Goal: Task Accomplishment & Management: Complete application form

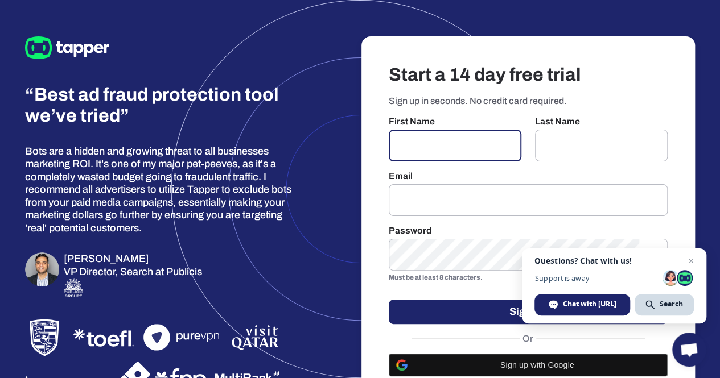
click at [445, 151] on input "text" at bounding box center [454, 146] width 133 height 32
type input "**********"
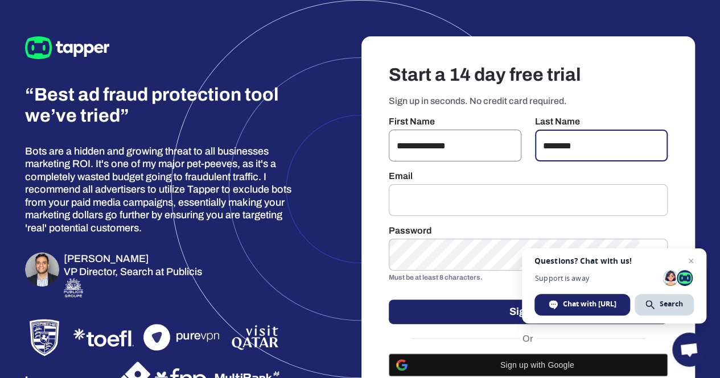
type input "********"
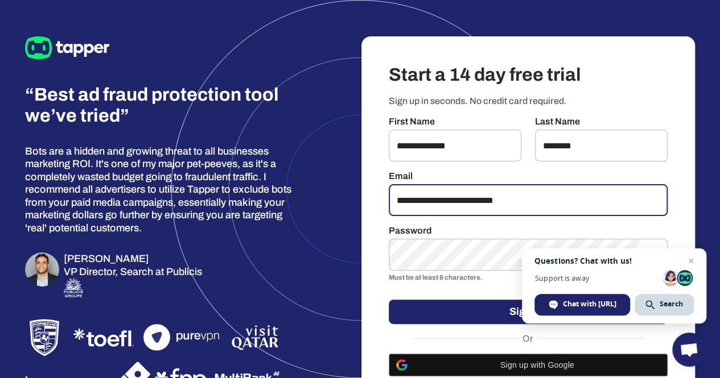
type input "**********"
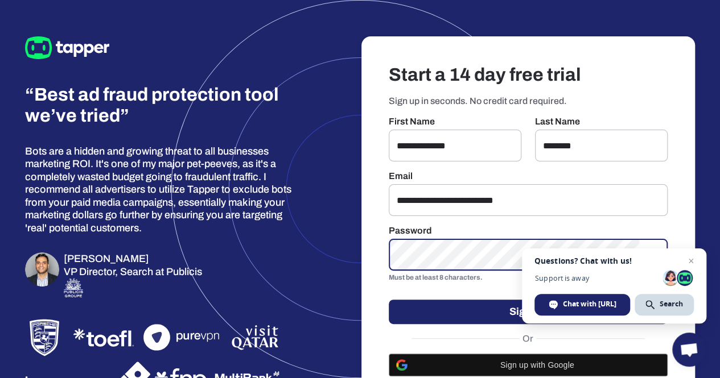
scroll to position [44, 0]
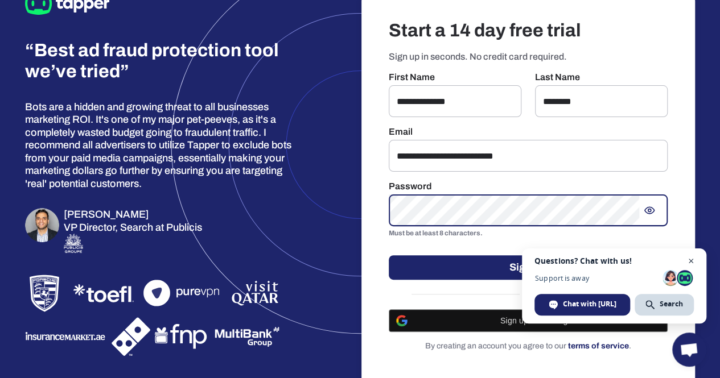
click at [692, 262] on span "Open chat" at bounding box center [691, 261] width 14 height 14
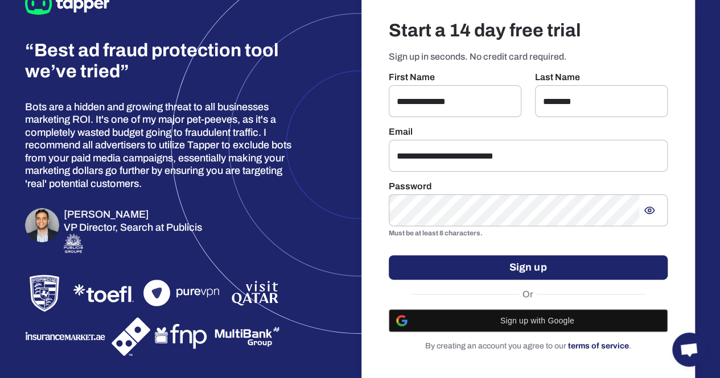
click at [545, 270] on button "Sign up" at bounding box center [527, 267] width 279 height 24
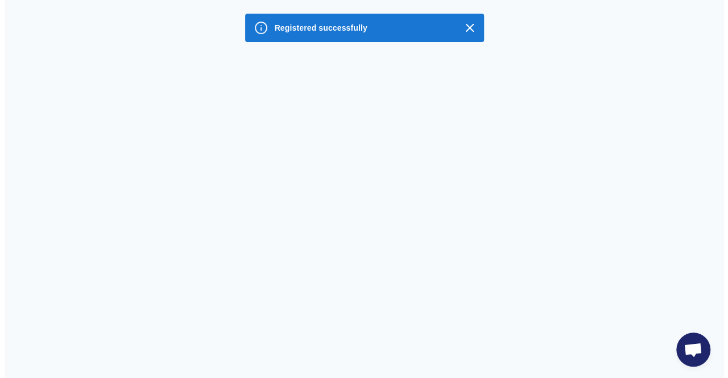
scroll to position [0, 0]
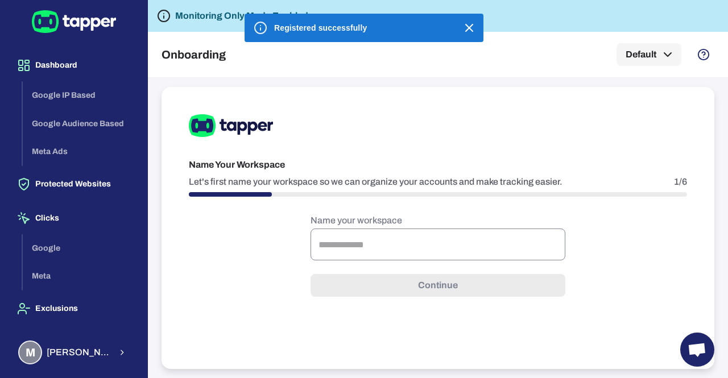
click at [360, 235] on input "text" at bounding box center [438, 245] width 255 height 32
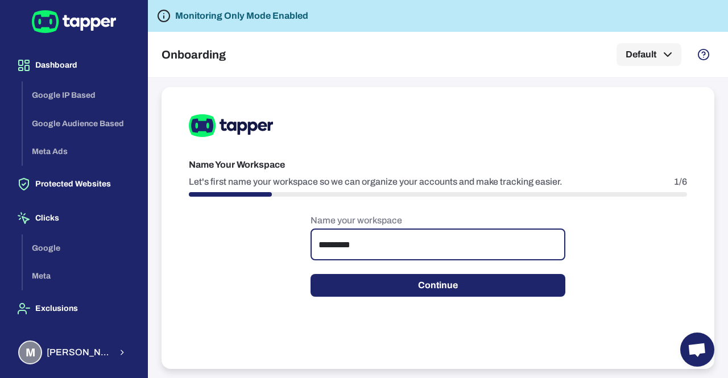
type input "*********"
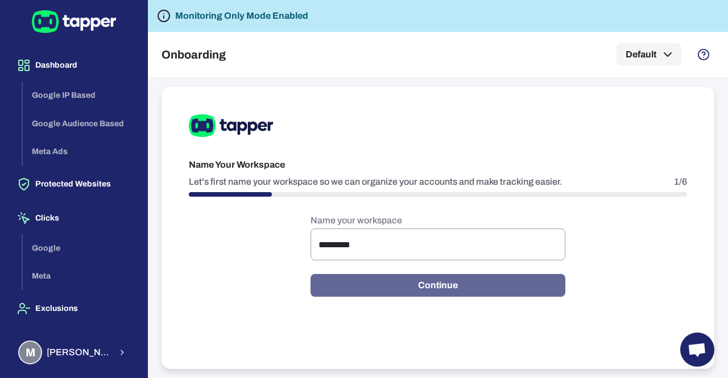
click at [371, 293] on button "Continue" at bounding box center [438, 285] width 255 height 23
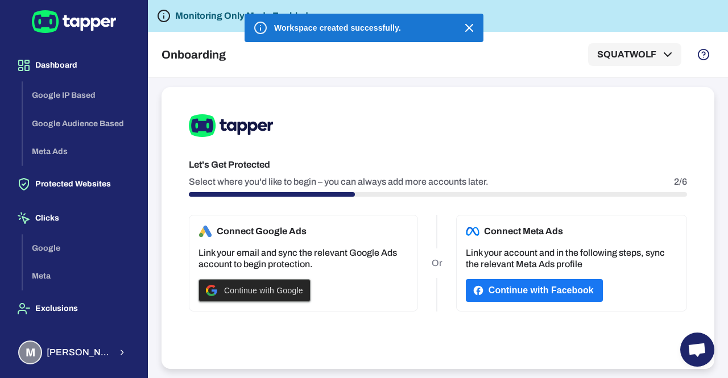
click at [257, 297] on div "Continue with Google" at bounding box center [254, 291] width 97 height 22
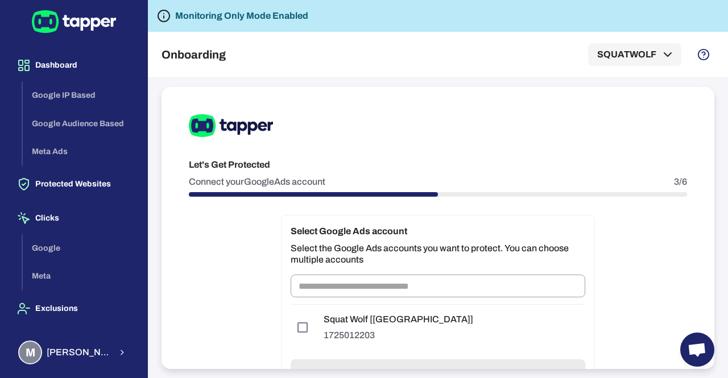
scroll to position [53, 0]
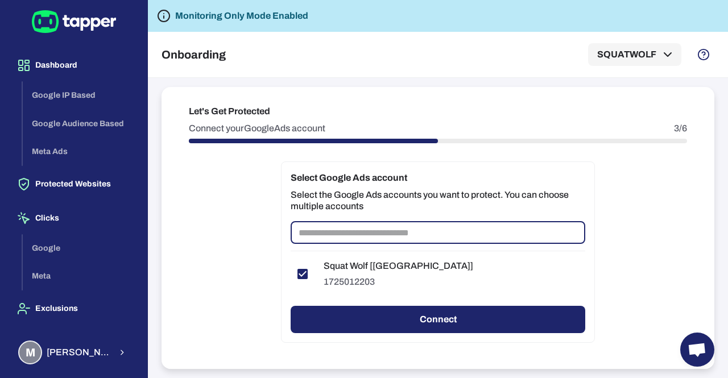
click at [336, 229] on input "text" at bounding box center [438, 232] width 295 height 23
click at [393, 309] on button "Connect" at bounding box center [438, 319] width 295 height 27
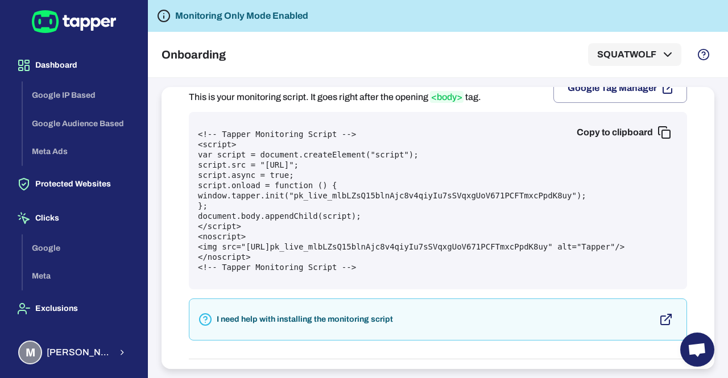
scroll to position [47, 0]
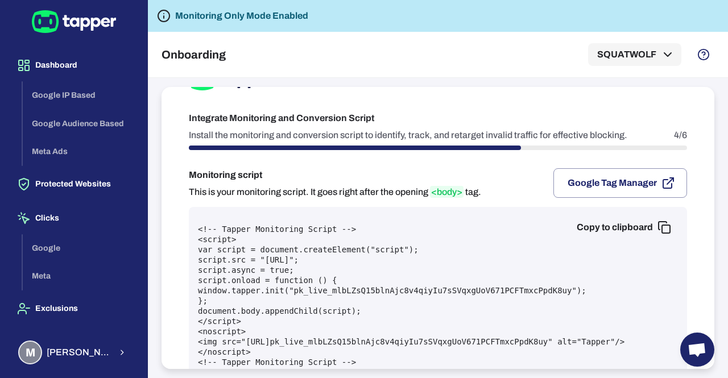
click at [614, 231] on button "Copy to clipboard" at bounding box center [623, 227] width 110 height 23
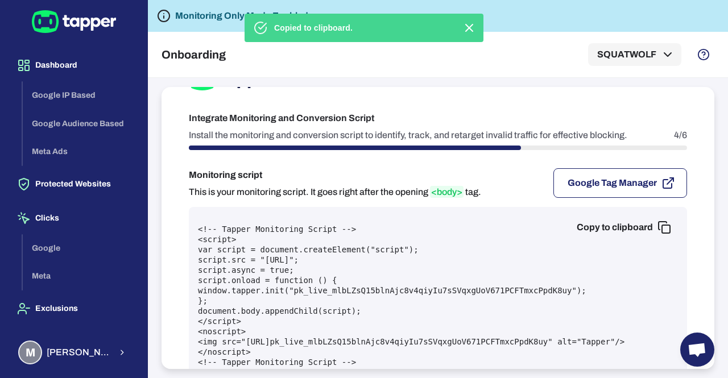
click at [615, 179] on button "Google Tag Manager" at bounding box center [620, 183] width 134 height 30
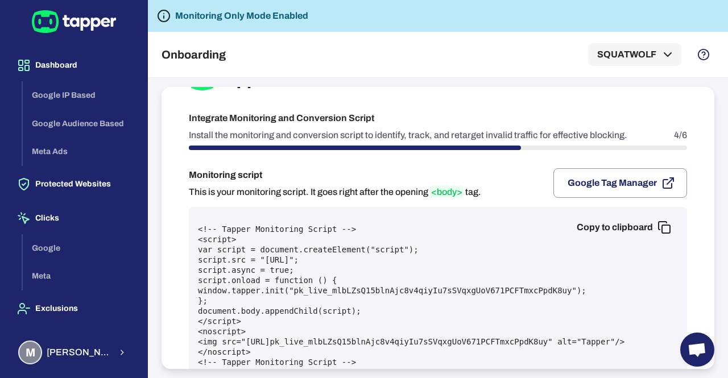
click at [617, 228] on button "Copy to clipboard" at bounding box center [623, 227] width 110 height 23
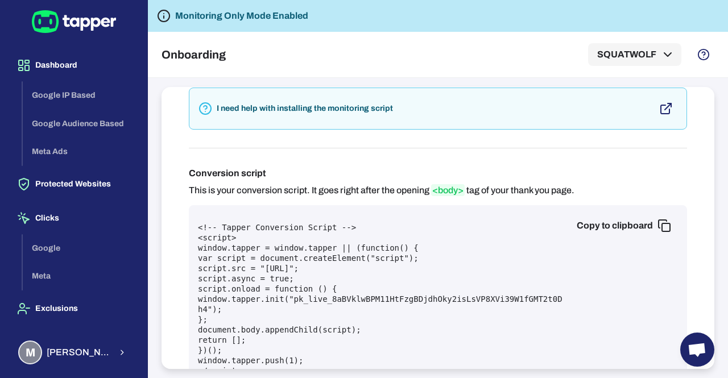
scroll to position [354, 0]
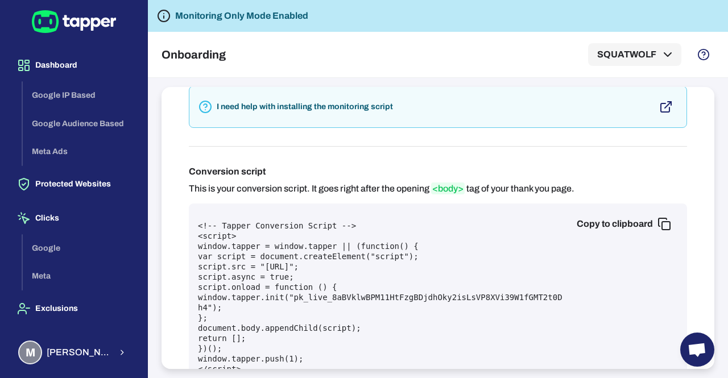
click at [604, 229] on button "Copy to clipboard" at bounding box center [623, 224] width 110 height 23
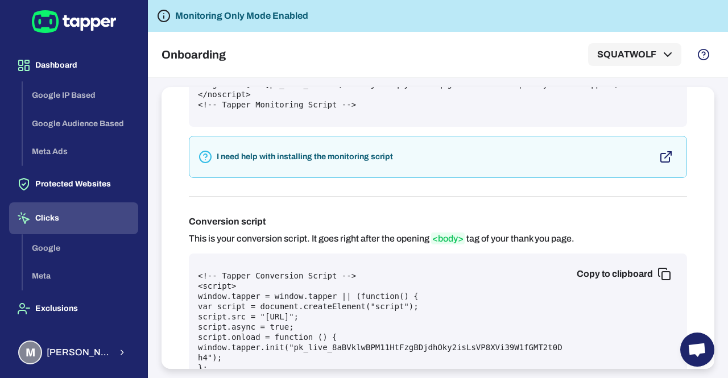
scroll to position [22, 0]
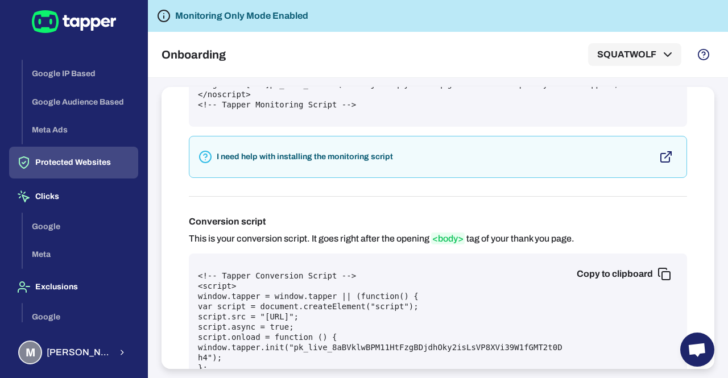
click at [78, 165] on button "Protected Websites" at bounding box center [73, 163] width 129 height 32
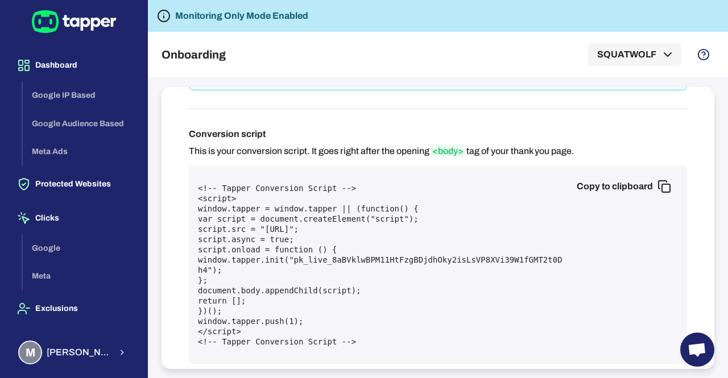
scroll to position [487, 0]
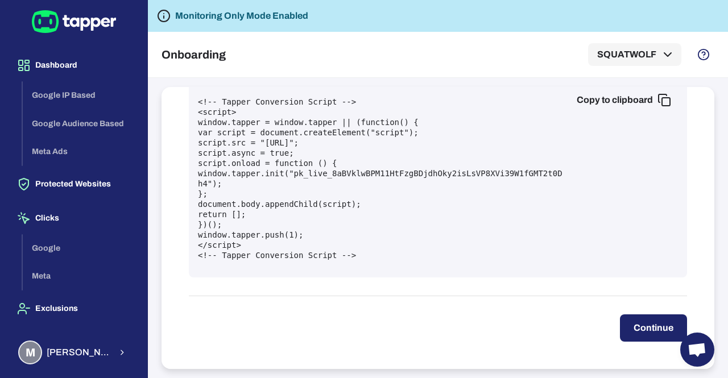
click at [649, 330] on button "Continue" at bounding box center [653, 328] width 67 height 27
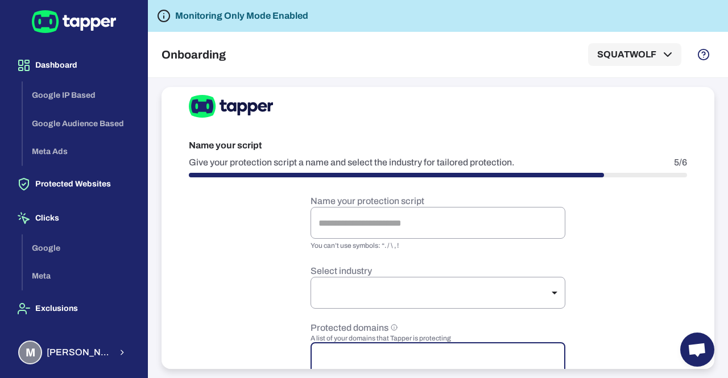
scroll to position [97, 0]
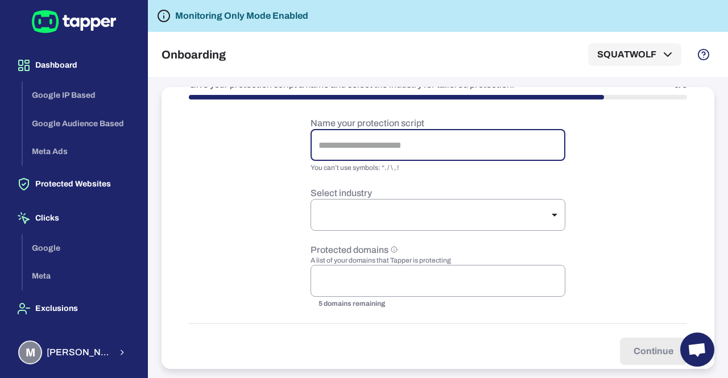
click at [394, 144] on input "text" at bounding box center [438, 145] width 255 height 32
type input "*********"
click at [345, 226] on body "Dashboard Google IP Based Google Audience Based Meta Ads Protected Websites Cli…" at bounding box center [364, 189] width 728 height 378
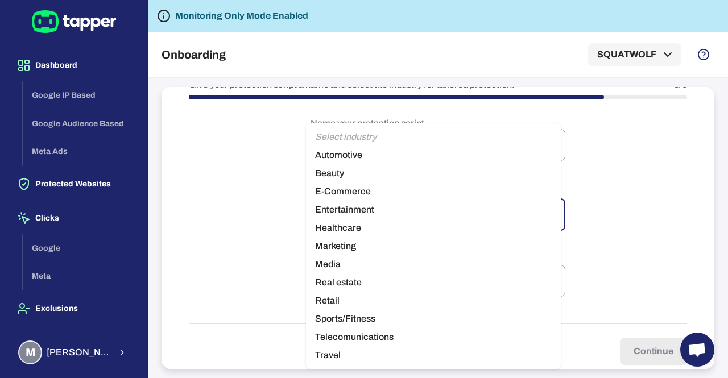
drag, startPoint x: 352, startPoint y: 193, endPoint x: 360, endPoint y: 185, distance: 12.1
click at [360, 185] on li "E-Commerce" at bounding box center [433, 192] width 255 height 18
type input "*********"
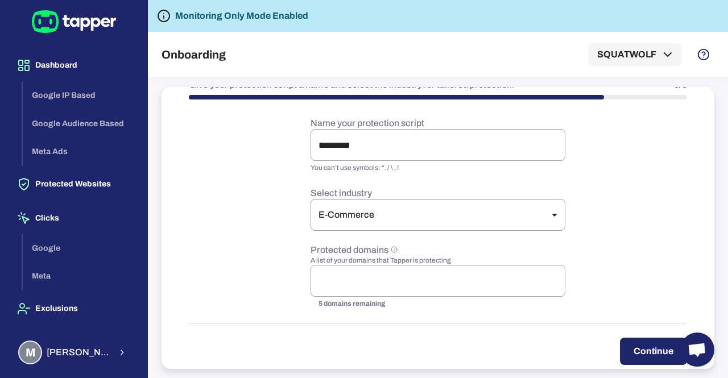
click at [360, 204] on li "E-Commerce" at bounding box center [433, 209] width 191 height 10
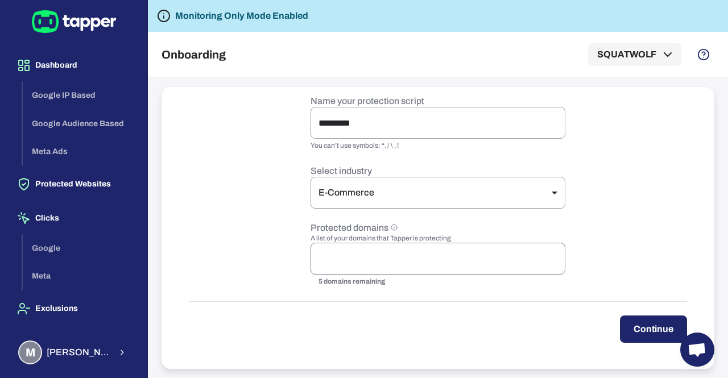
click at [344, 244] on div "​" at bounding box center [438, 259] width 255 height 32
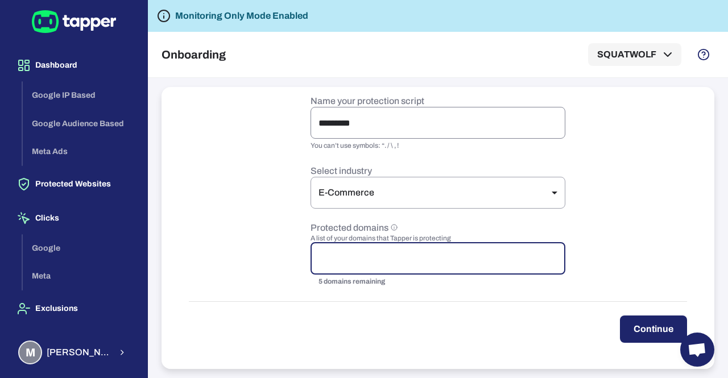
type input "*"
type input "**********"
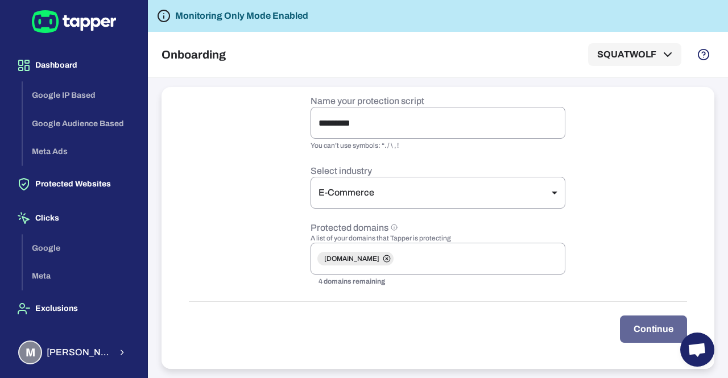
click at [638, 325] on button "Continue" at bounding box center [653, 329] width 67 height 27
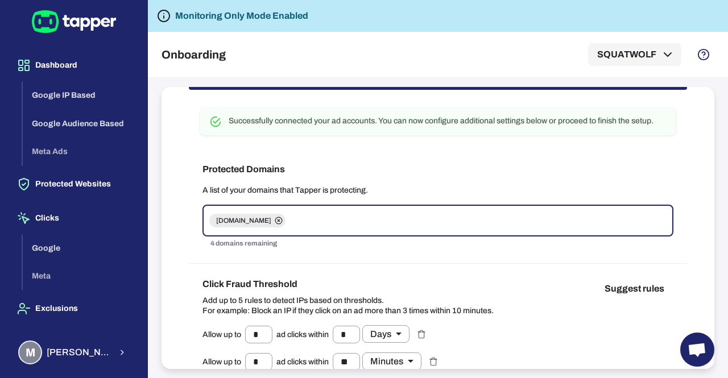
scroll to position [108, 0]
type input "*"
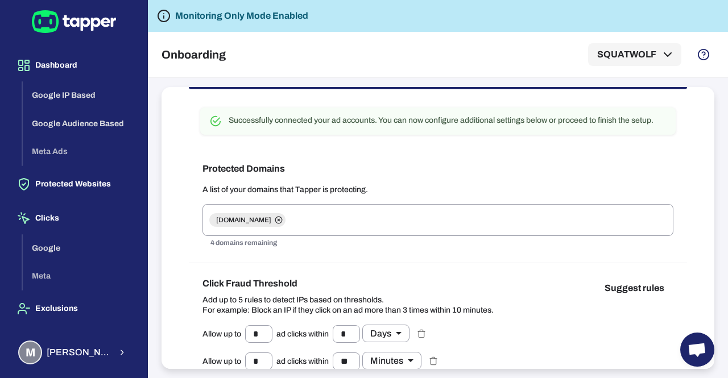
click at [676, 278] on div "Click Fraud Threshold Add up to 5 rules to detect IPs based on thresholds. For …" at bounding box center [438, 353] width 498 height 181
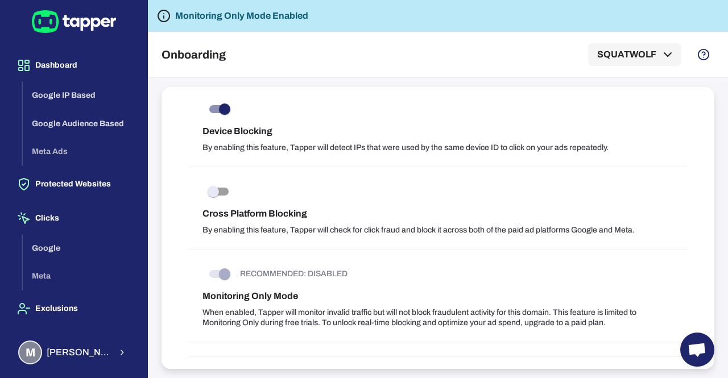
scroll to position [1209, 0]
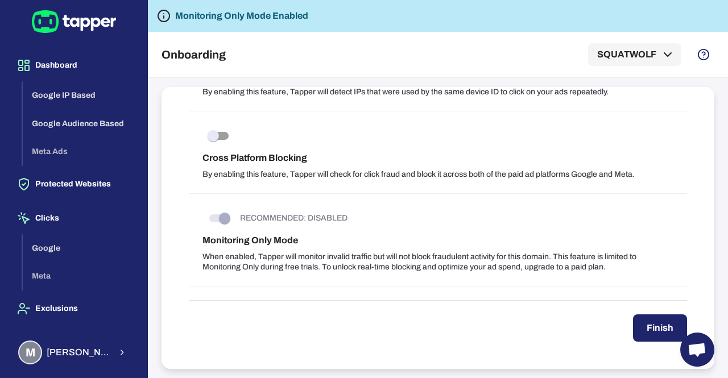
click at [648, 334] on button "Finish" at bounding box center [660, 328] width 54 height 27
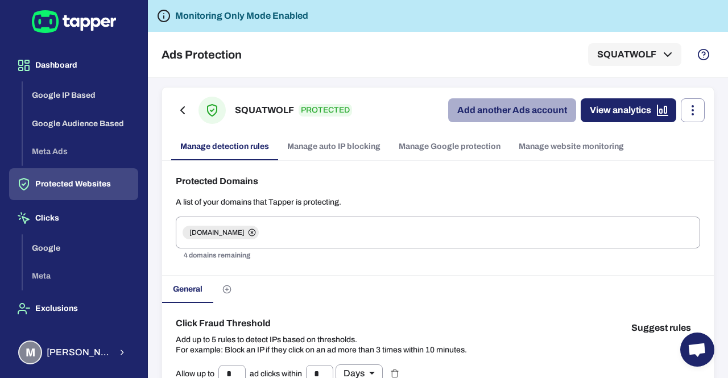
click at [511, 111] on link "Add another Ads account" at bounding box center [512, 110] width 128 height 24
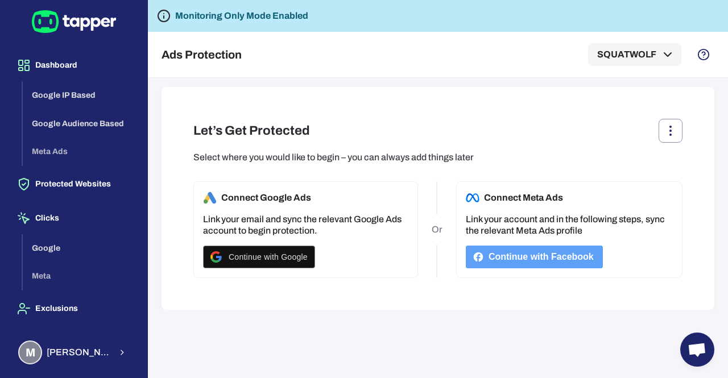
click at [521, 262] on button "Continue with Facebook" at bounding box center [534, 257] width 137 height 23
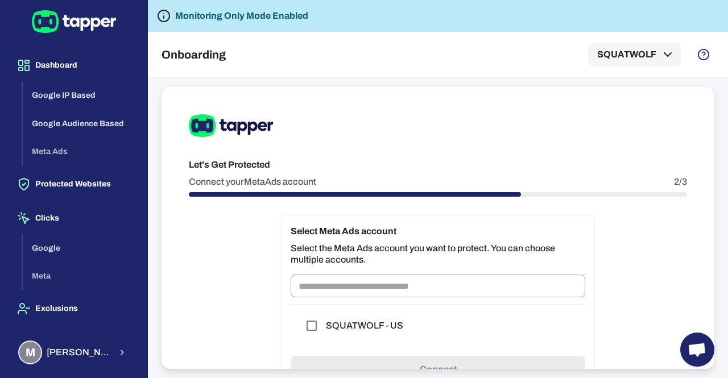
scroll to position [50, 0]
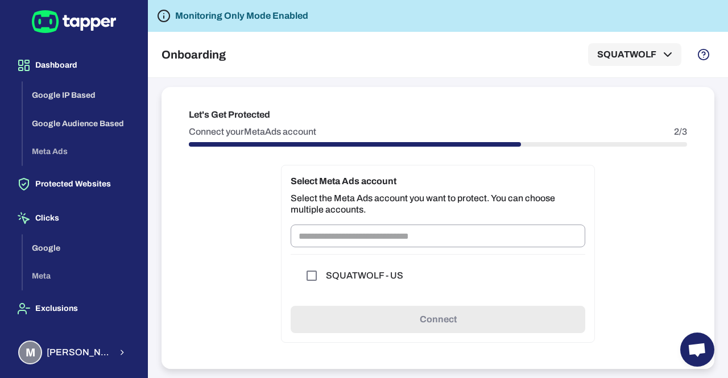
click at [365, 285] on div "SQUATWOLF - US" at bounding box center [438, 276] width 276 height 24
click at [326, 275] on h6 "SQUATWOLF - US" at bounding box center [364, 275] width 77 height 11
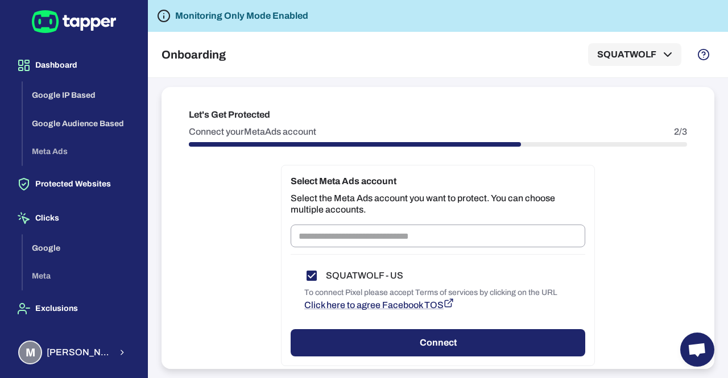
scroll to position [73, 0]
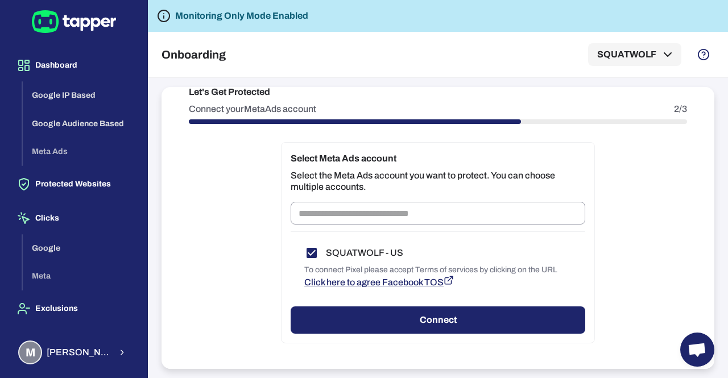
click at [373, 311] on button "Connect" at bounding box center [438, 320] width 295 height 27
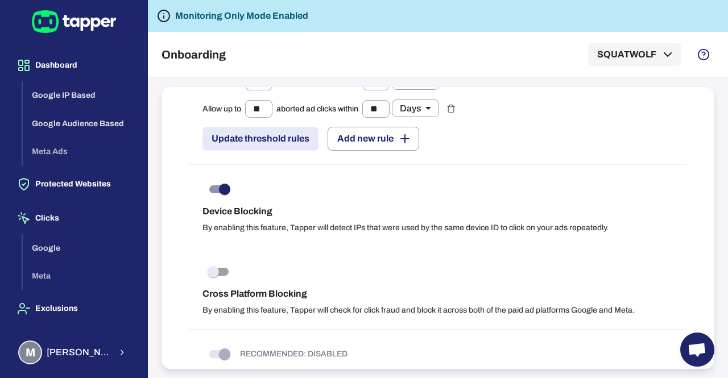
scroll to position [1209, 0]
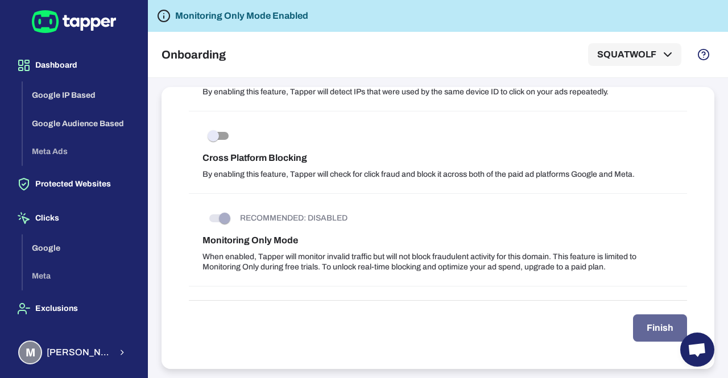
click at [660, 337] on button "Finish" at bounding box center [660, 328] width 54 height 27
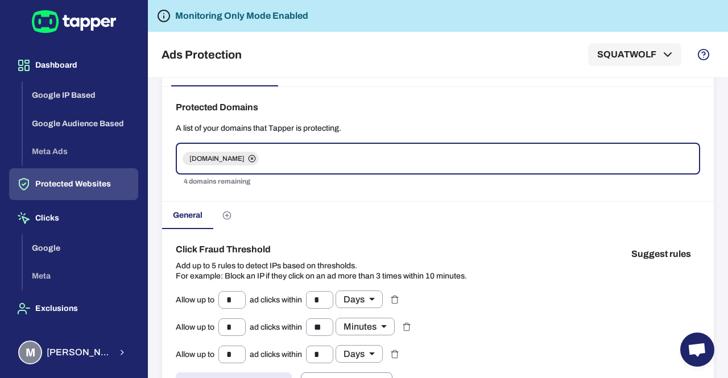
scroll to position [31, 0]
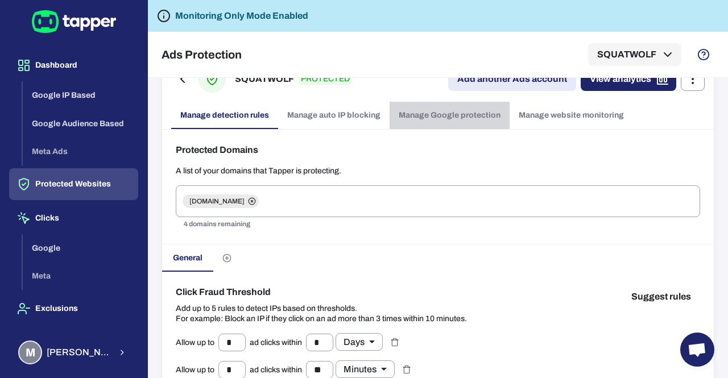
click at [457, 117] on link "Manage Google protection" at bounding box center [450, 115] width 120 height 27
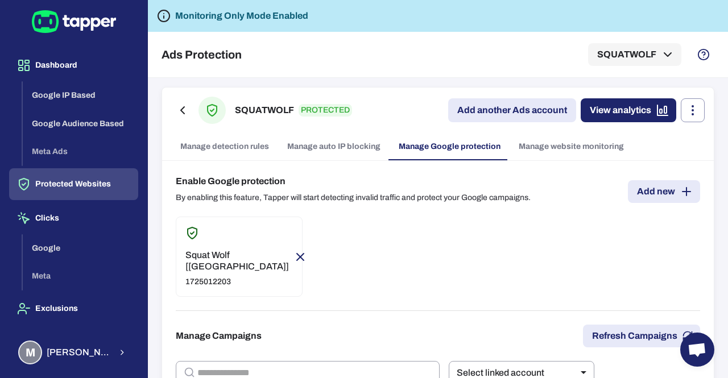
click at [572, 148] on link "Manage website monitoring" at bounding box center [571, 146] width 123 height 27
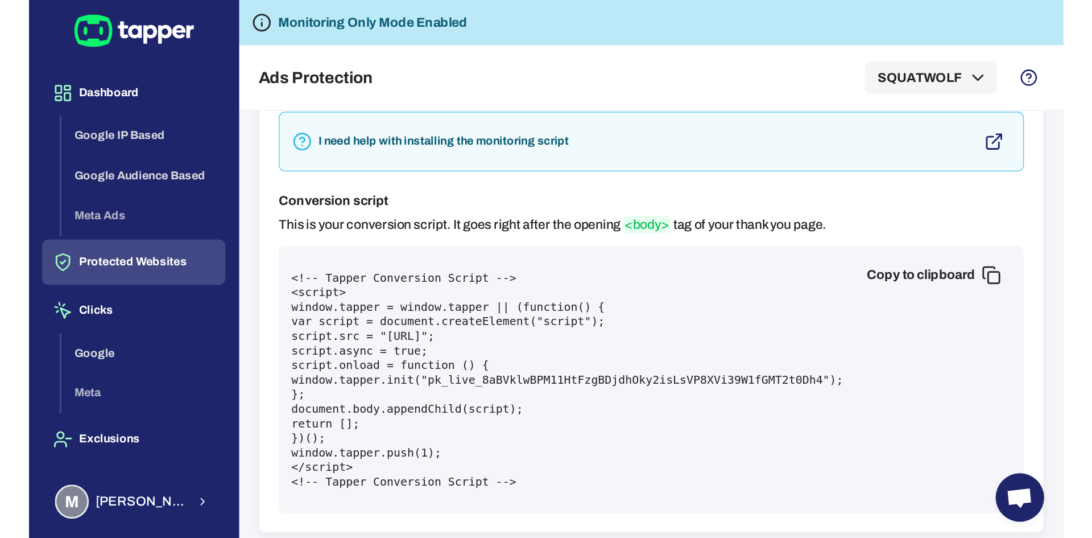
scroll to position [336, 0]
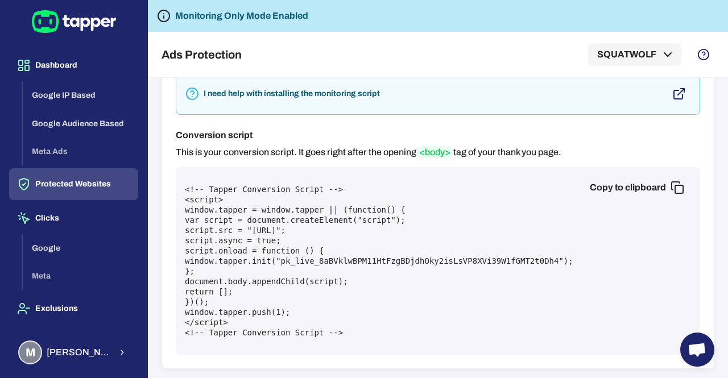
drag, startPoint x: 175, startPoint y: 134, endPoint x: 363, endPoint y: 309, distance: 256.4
click at [363, 309] on div "Conversion script This is your conversion script. It goes right after the openi…" at bounding box center [438, 242] width 524 height 226
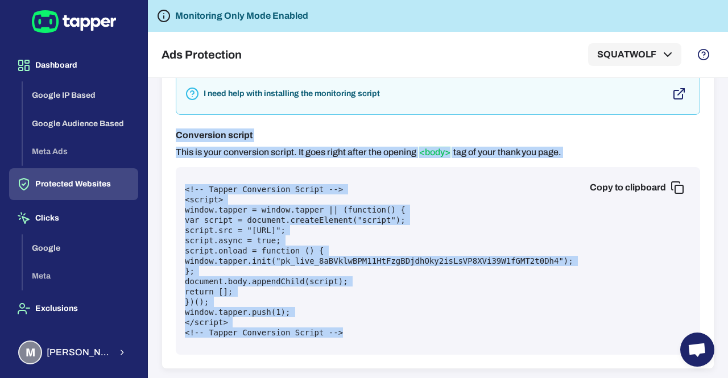
copy div "Conversion script This is your conversion script. It goes right after the openi…"
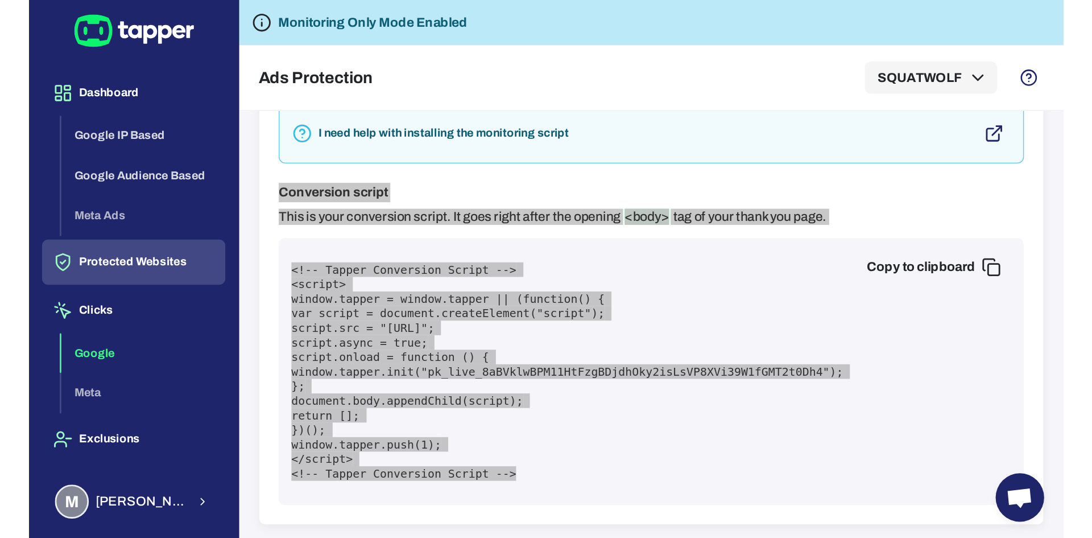
scroll to position [168, 0]
